Goal: Information Seeking & Learning: Check status

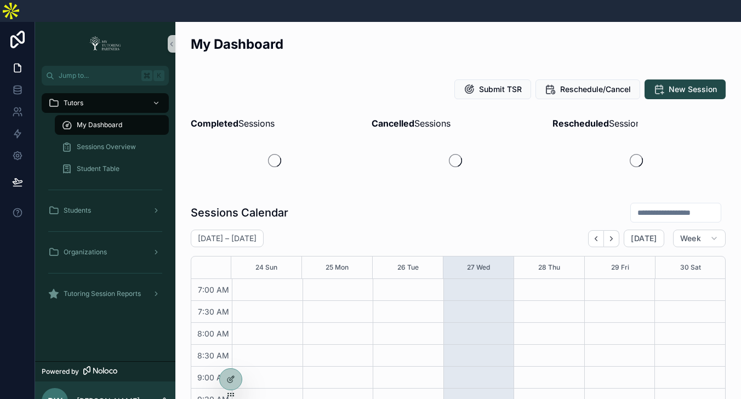
scroll to position [307, 0]
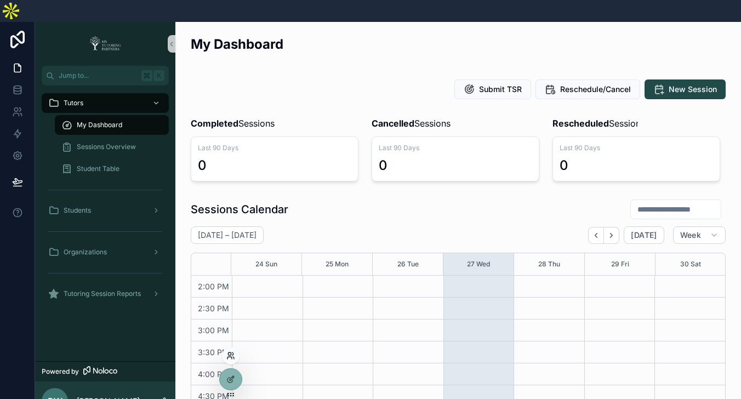
click at [234, 359] on div at bounding box center [231, 356] width 18 height 18
click at [229, 358] on icon at bounding box center [230, 355] width 9 height 9
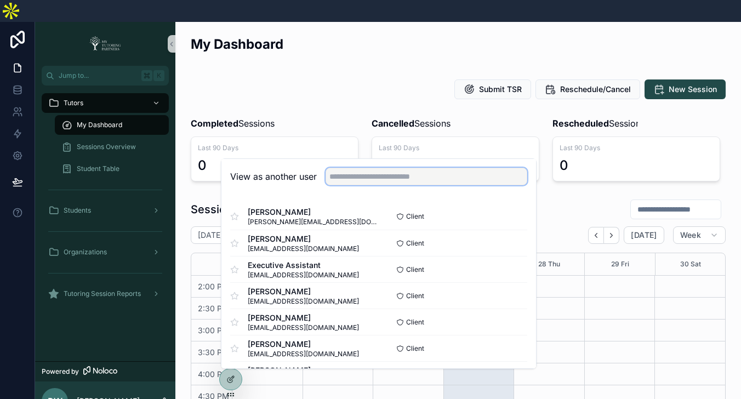
click at [365, 168] on input "text" at bounding box center [426, 177] width 202 height 18
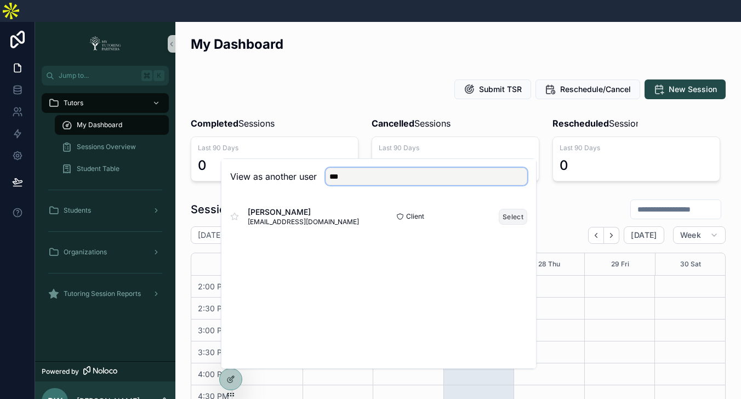
type input "***"
click at [511, 209] on button "Select" at bounding box center [513, 217] width 28 height 16
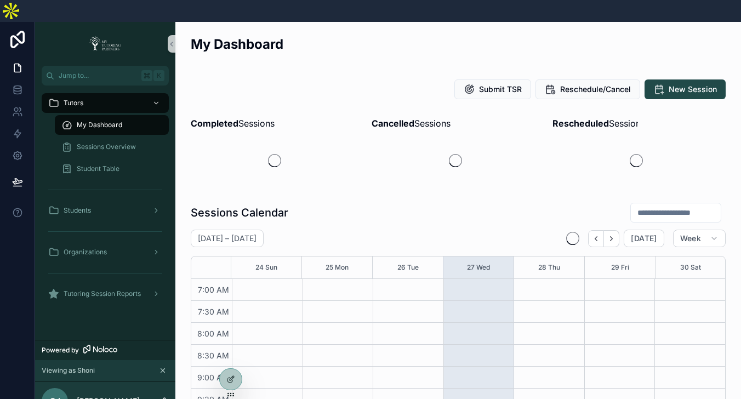
scroll to position [307, 0]
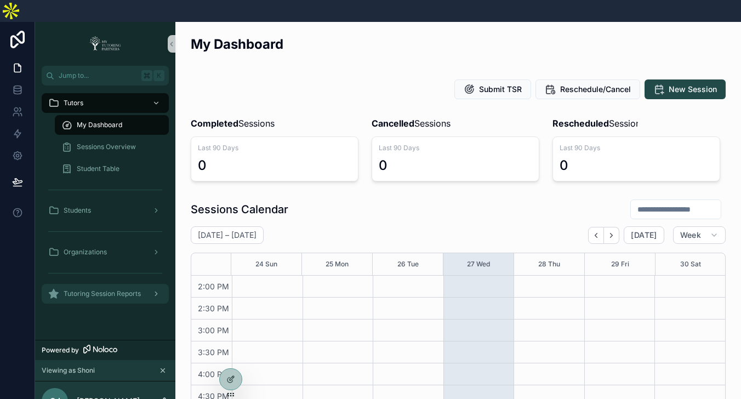
click at [93, 285] on div "Tutoring Session Reports" at bounding box center [105, 294] width 114 height 18
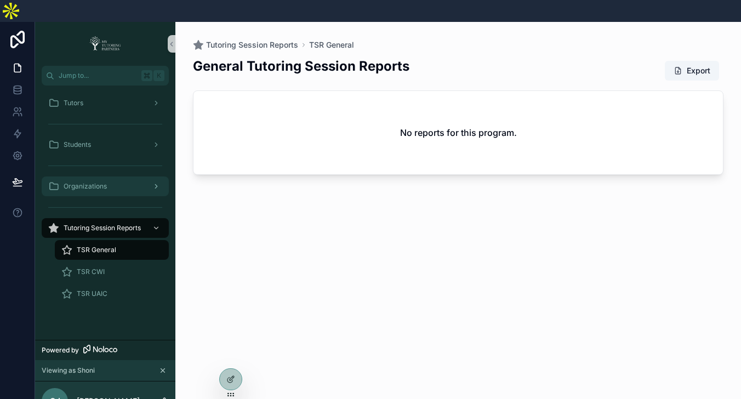
click at [102, 178] on div "Organizations" at bounding box center [105, 187] width 114 height 18
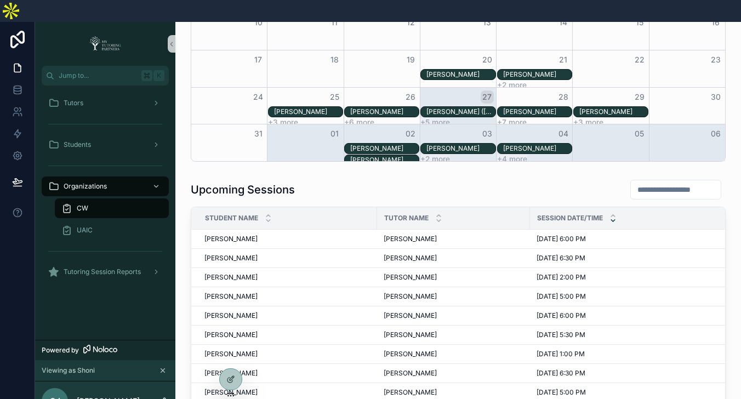
scroll to position [282, 0]
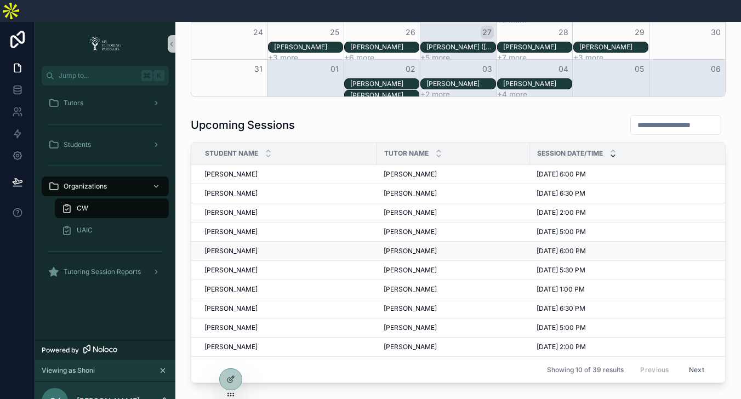
click at [242, 247] on span "[PERSON_NAME]" at bounding box center [230, 251] width 53 height 9
click at [407, 247] on span "[PERSON_NAME]" at bounding box center [409, 251] width 53 height 9
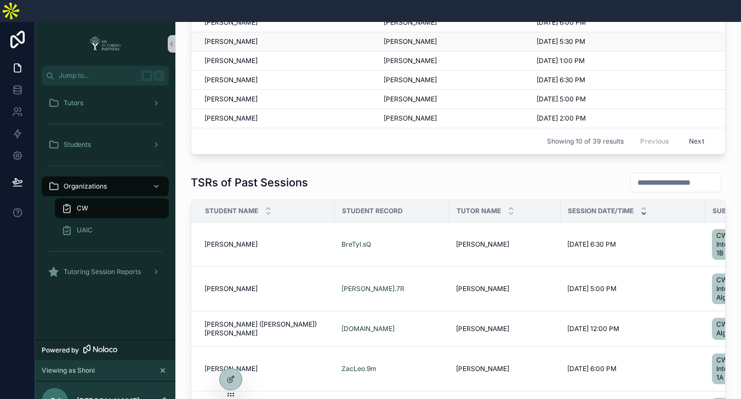
scroll to position [637, 0]
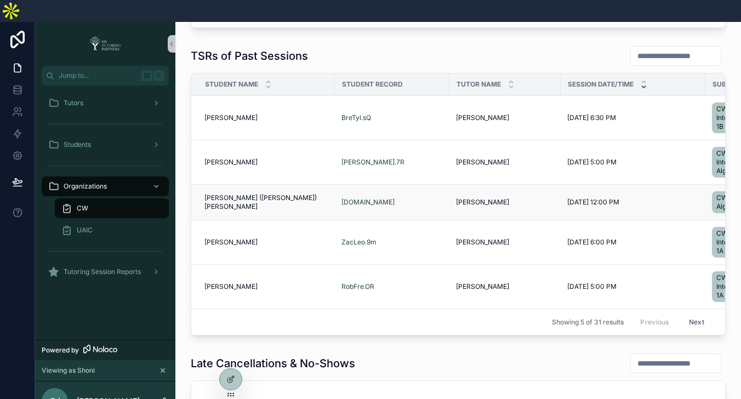
click at [486, 198] on span "[PERSON_NAME]" at bounding box center [482, 202] width 53 height 9
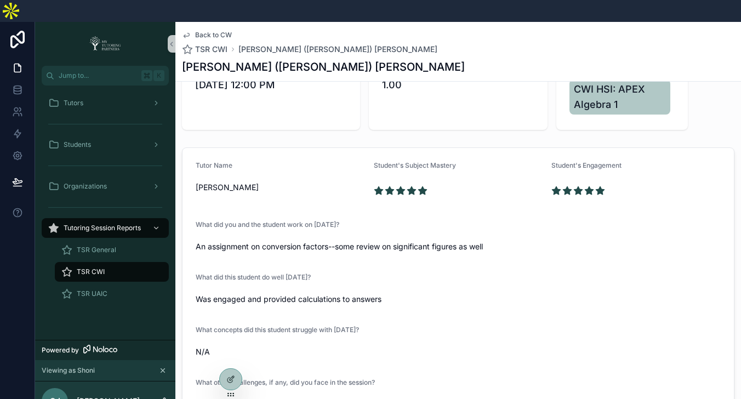
scroll to position [116, 0]
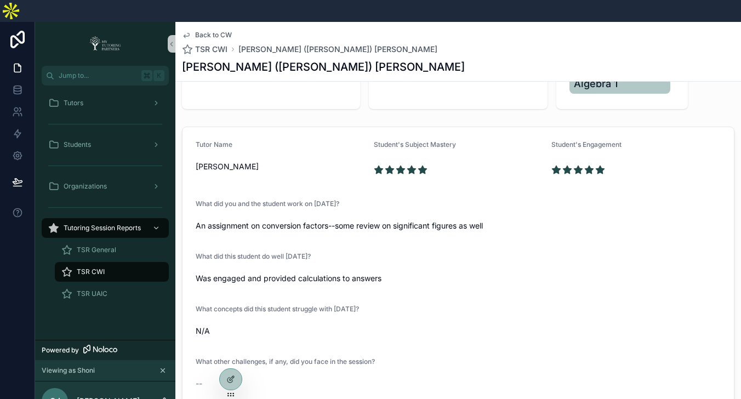
click at [210, 31] on span "Back to CW" at bounding box center [213, 35] width 37 height 9
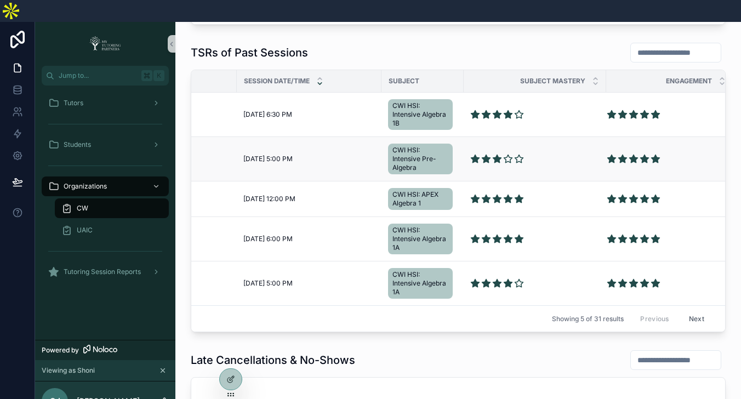
scroll to position [644, 0]
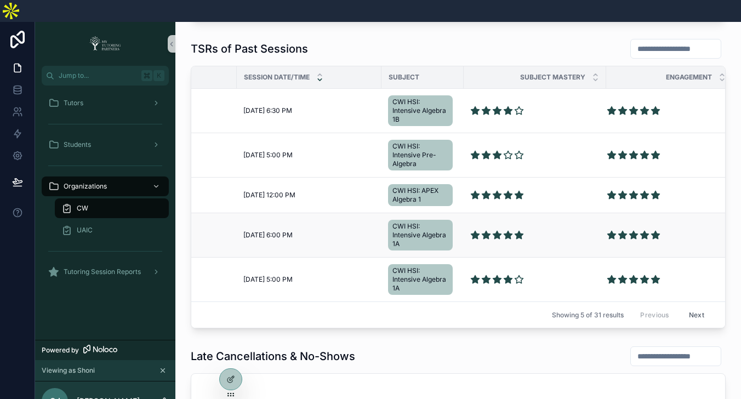
click at [333, 213] on td "[DATE] 6:00 PM [DATE] 6:00 PM" at bounding box center [309, 235] width 145 height 44
click at [344, 231] on div "[DATE] 6:00 PM [DATE] 6:00 PM" at bounding box center [308, 235] width 131 height 9
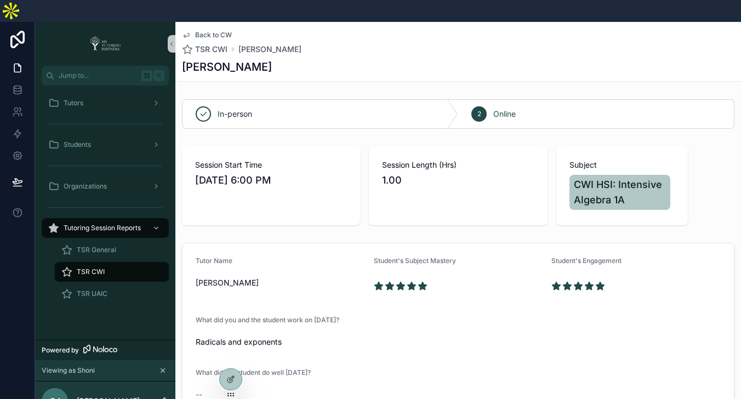
click at [221, 31] on span "Back to CW" at bounding box center [213, 35] width 37 height 9
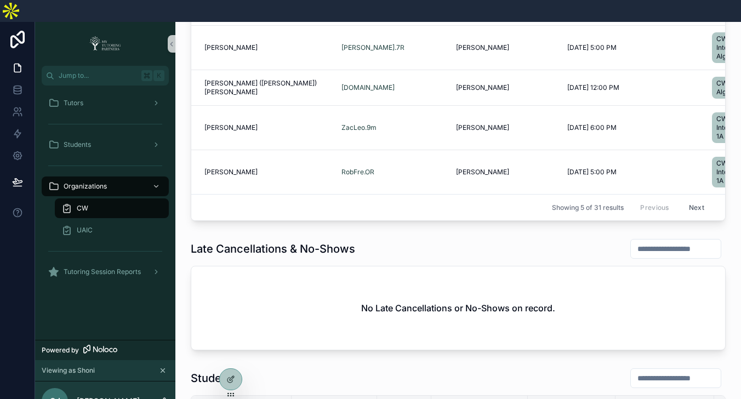
scroll to position [749, 0]
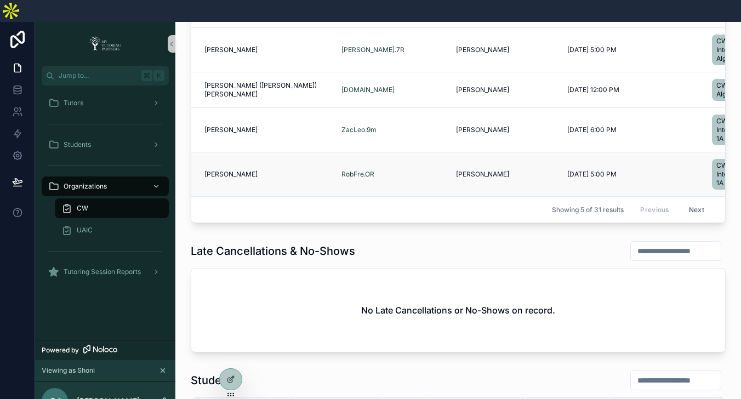
click at [278, 162] on td "[PERSON_NAME] [PERSON_NAME]" at bounding box center [263, 174] width 144 height 44
click at [216, 159] on td "[PERSON_NAME] [PERSON_NAME]" at bounding box center [263, 174] width 144 height 44
click at [220, 170] on span "[PERSON_NAME]" at bounding box center [230, 174] width 53 height 9
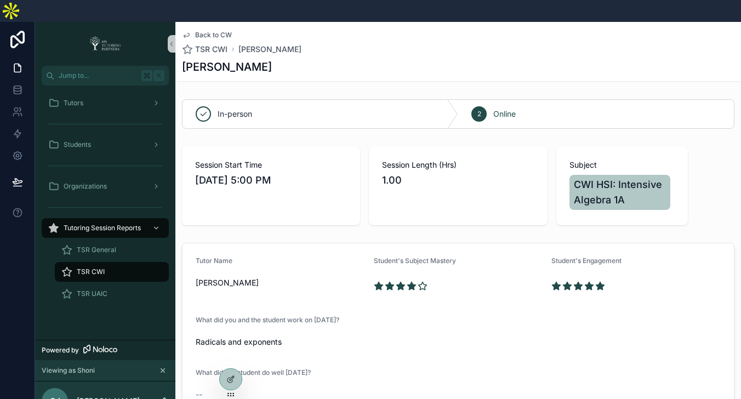
click at [220, 22] on div "Back to CW TSR CWI [PERSON_NAME] [PERSON_NAME]" at bounding box center [458, 51] width 552 height 59
click at [220, 31] on span "Back to CW" at bounding box center [213, 35] width 37 height 9
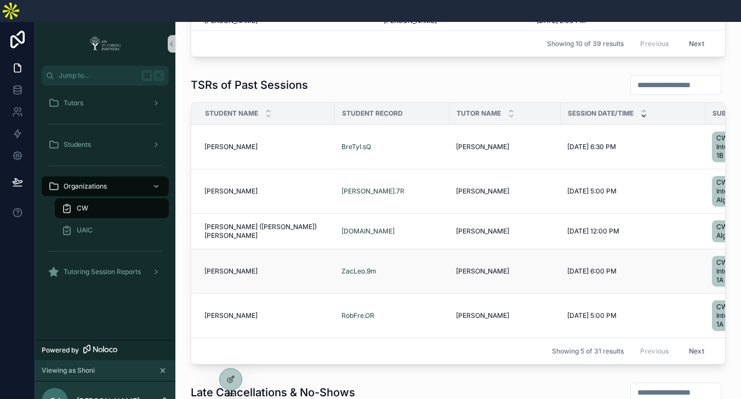
click at [247, 267] on span "[PERSON_NAME]" at bounding box center [230, 271] width 53 height 9
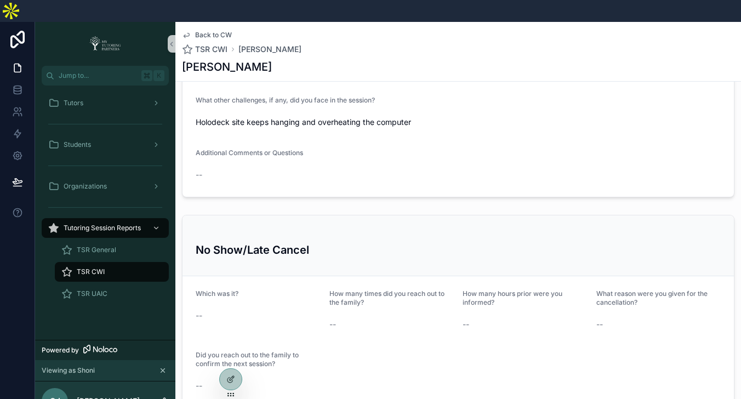
scroll to position [439, 0]
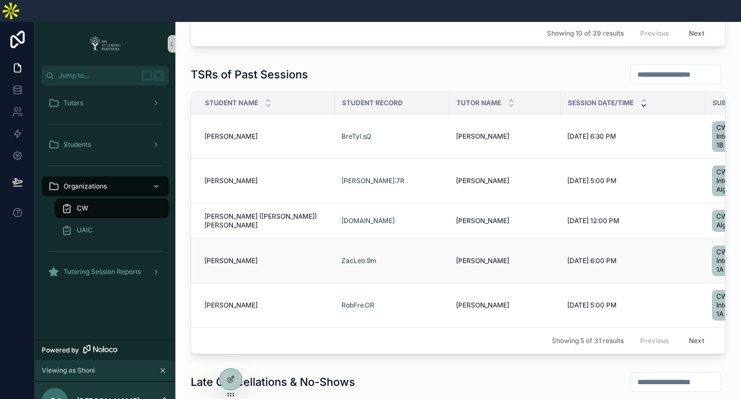
scroll to position [632, 0]
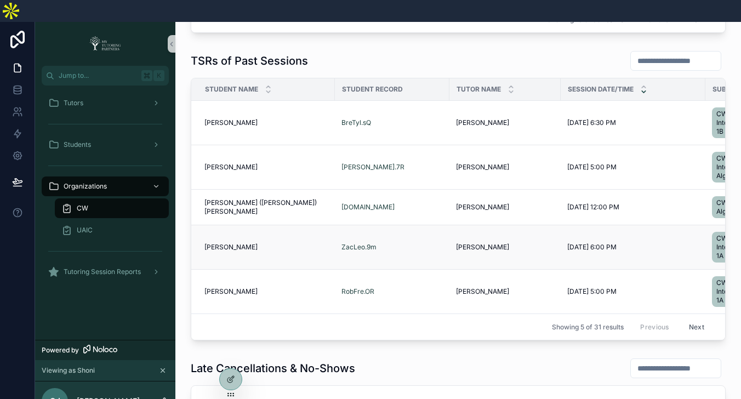
click at [237, 243] on span "[PERSON_NAME]" at bounding box center [230, 247] width 53 height 9
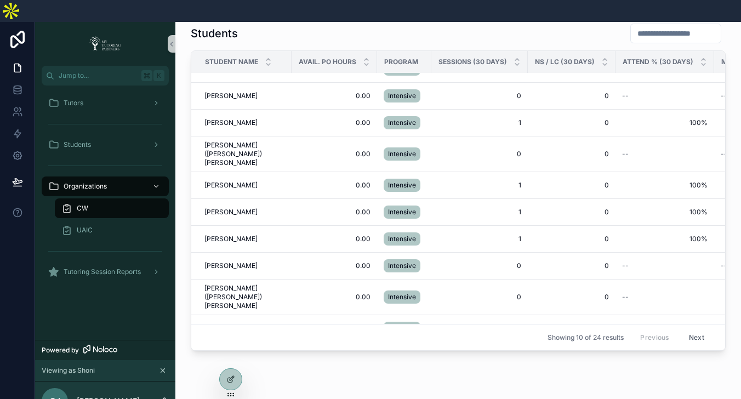
scroll to position [1118, 0]
